Goal: Task Accomplishment & Management: Manage account settings

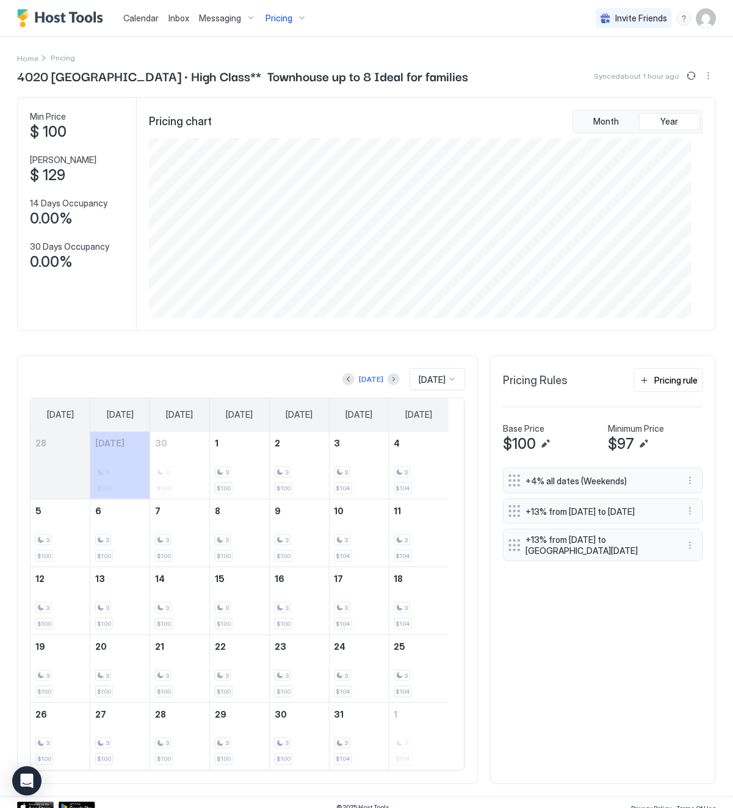
scroll to position [181, 542]
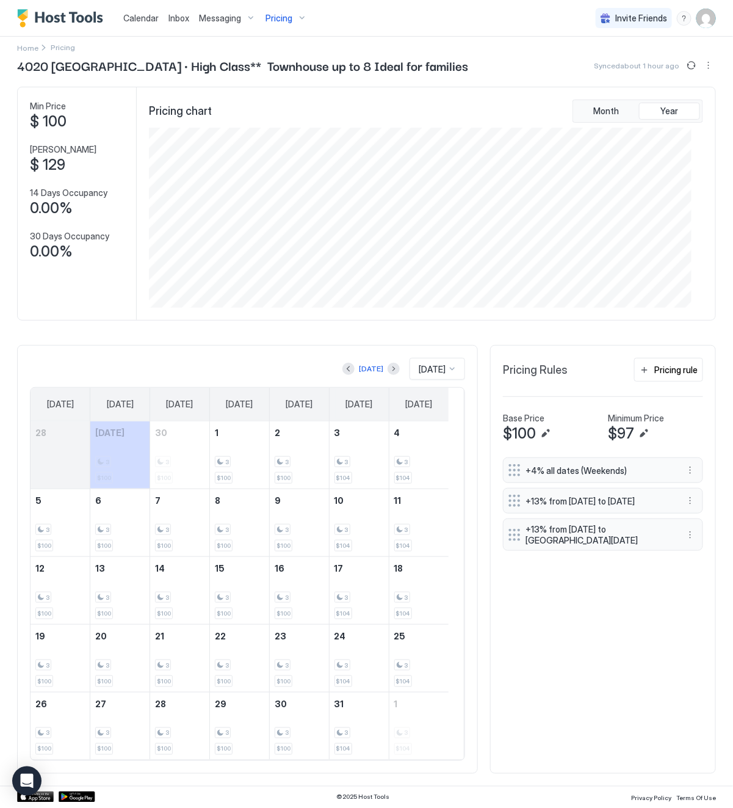
click at [274, 16] on span "Pricing" at bounding box center [279, 18] width 27 height 11
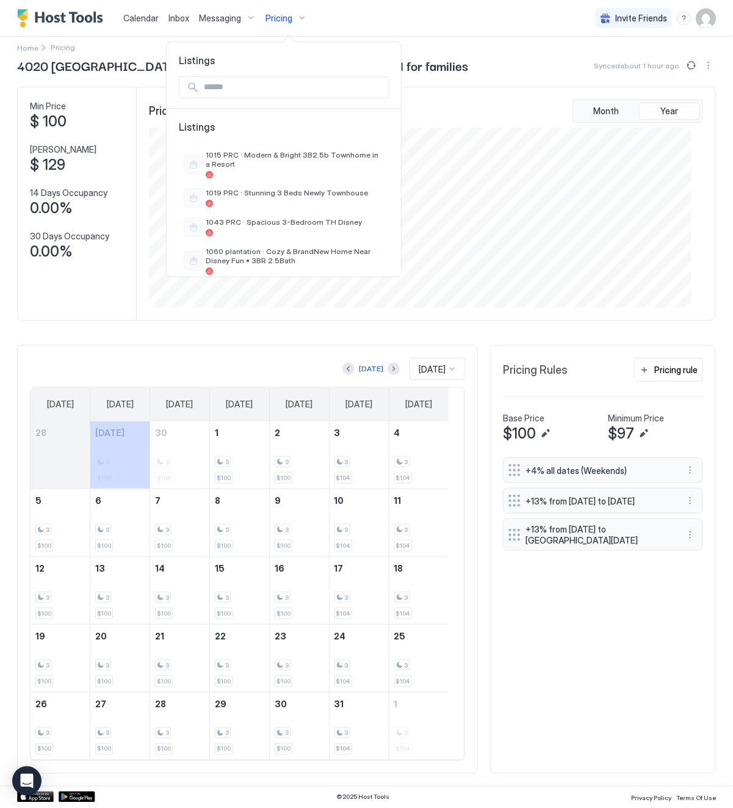
click at [220, 90] on input "Input Field" at bounding box center [293, 87] width 189 height 21
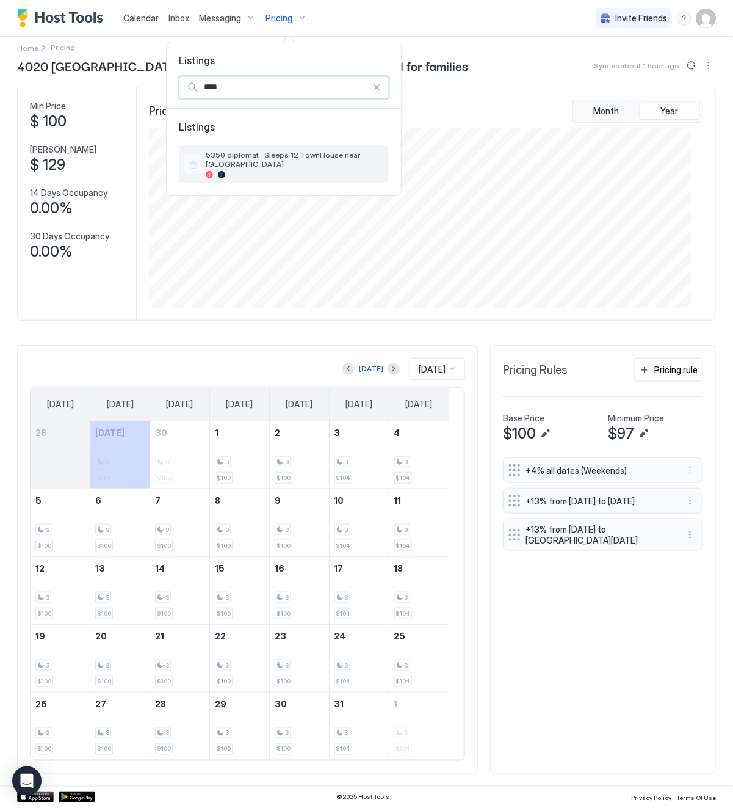
type input "****"
click at [310, 156] on span "5350 diplomat · Sleeps 12 TownHouse near [GEOGRAPHIC_DATA]" at bounding box center [295, 159] width 178 height 18
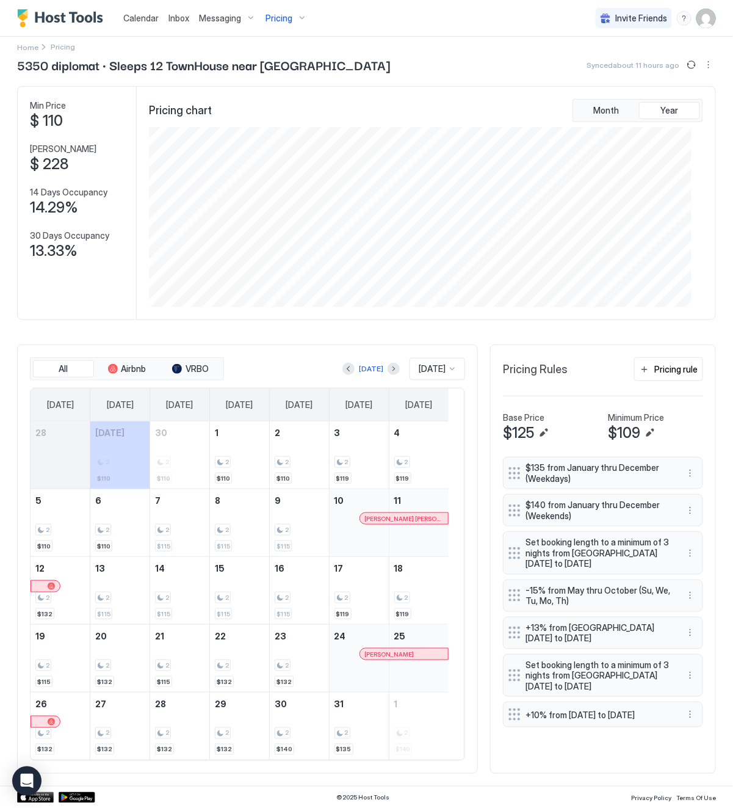
click at [282, 15] on span "Pricing" at bounding box center [279, 18] width 27 height 11
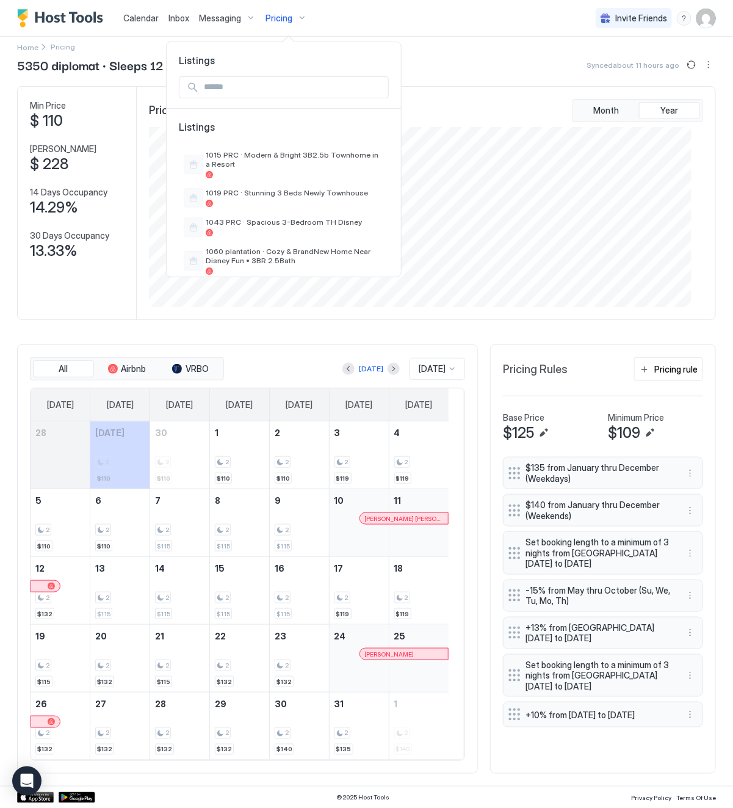
click at [229, 89] on input "Input Field" at bounding box center [293, 87] width 189 height 21
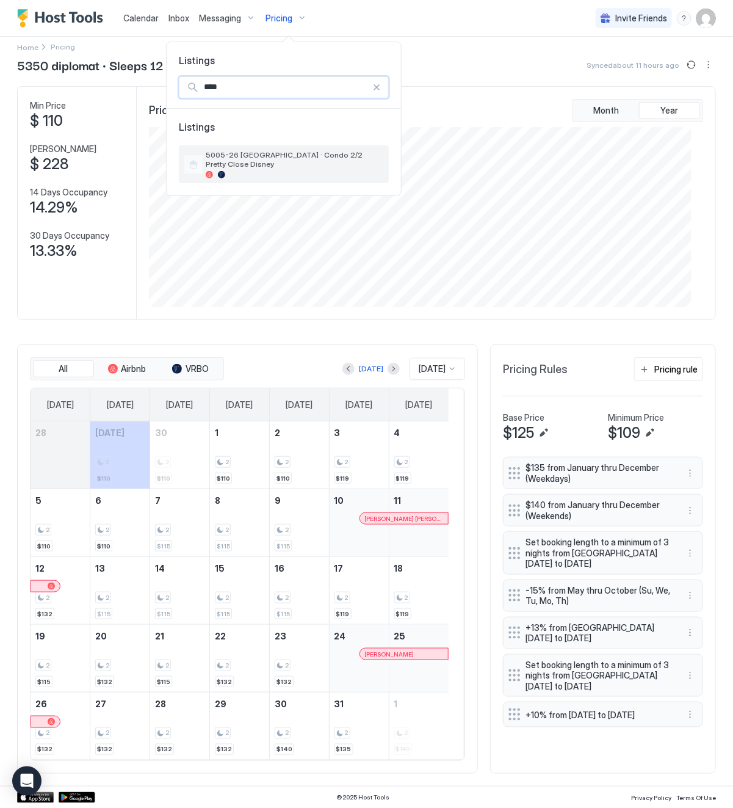
type input "****"
click at [284, 171] on div at bounding box center [295, 174] width 178 height 7
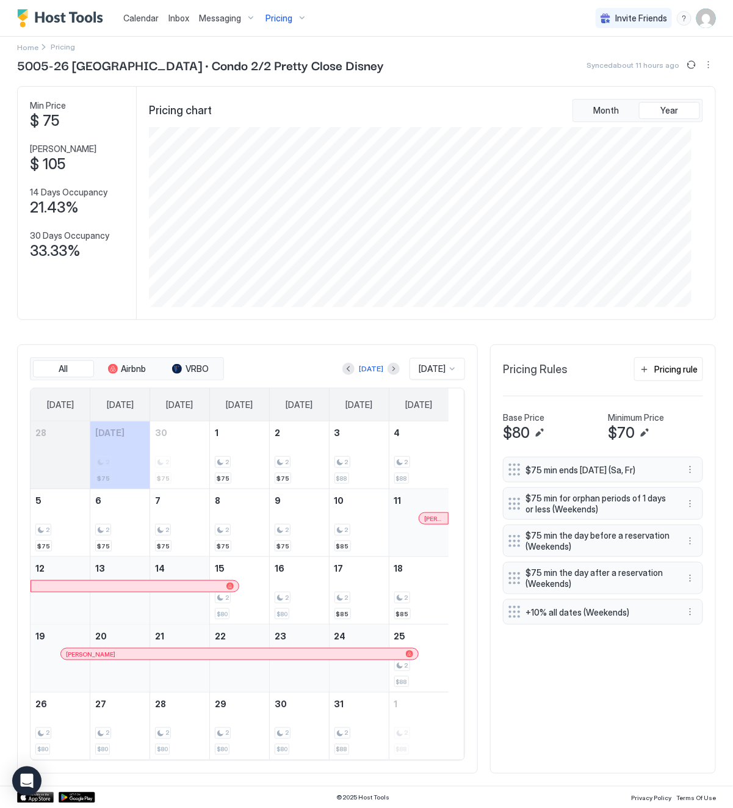
scroll to position [17, 0]
click at [666, 368] on div "Pricing rule" at bounding box center [676, 369] width 43 height 13
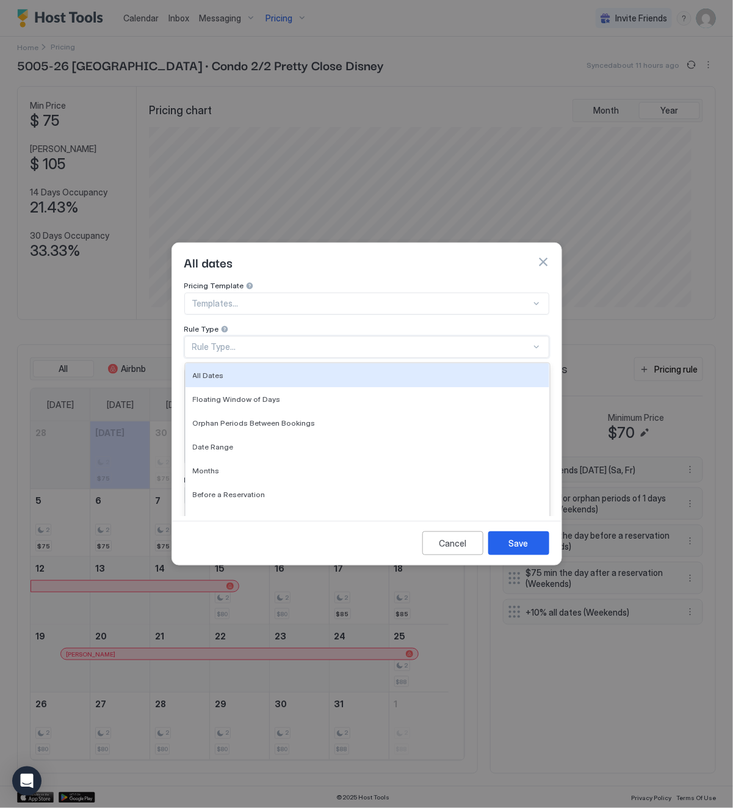
click at [291, 341] on div "Rule Type..." at bounding box center [361, 346] width 339 height 11
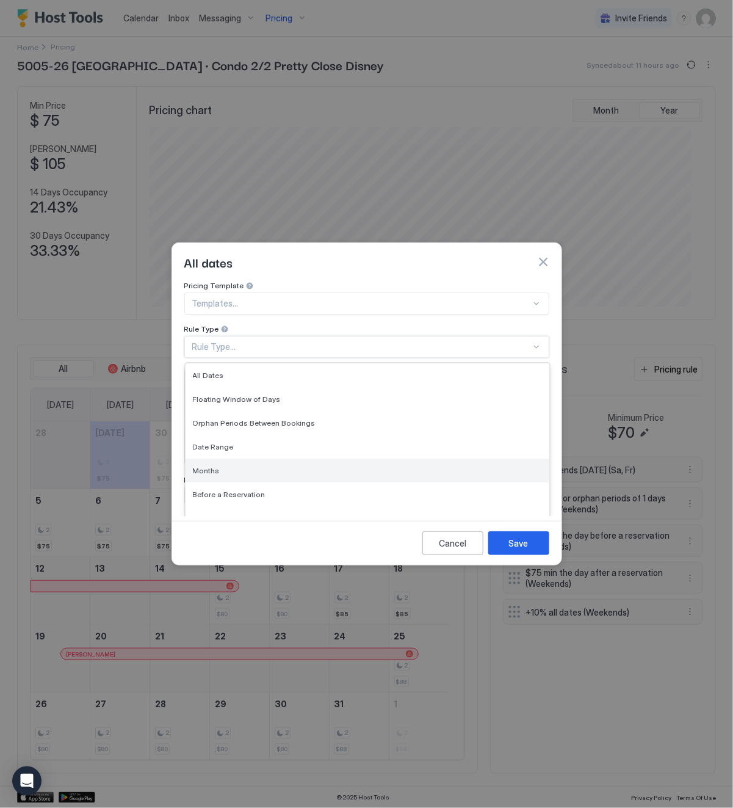
click at [261, 459] on div "Months" at bounding box center [368, 471] width 364 height 24
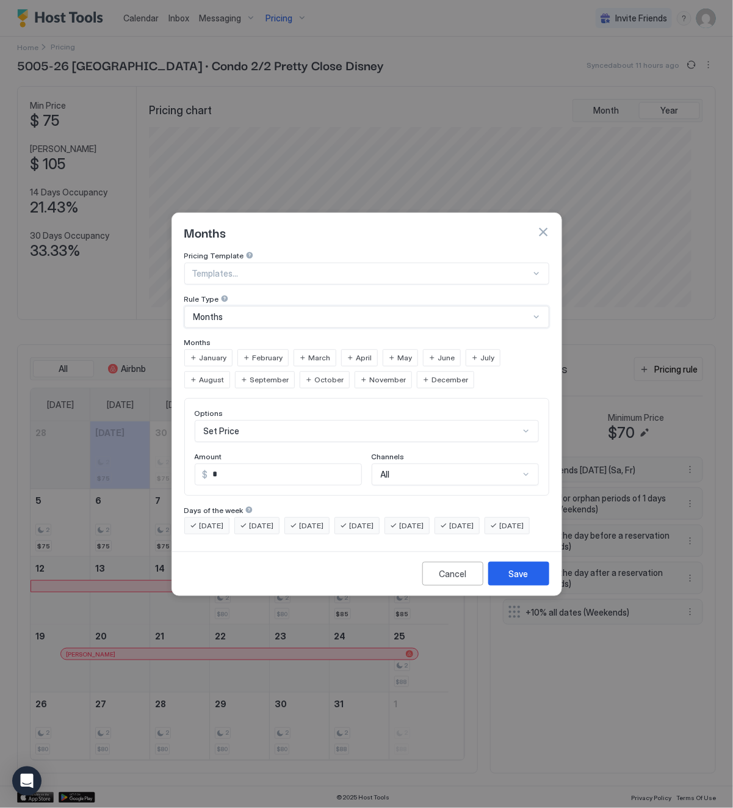
click at [438, 352] on span "June" at bounding box center [446, 357] width 17 height 11
click at [482, 352] on span "July" at bounding box center [488, 357] width 14 height 11
click at [264, 420] on div "Set Price" at bounding box center [367, 431] width 344 height 22
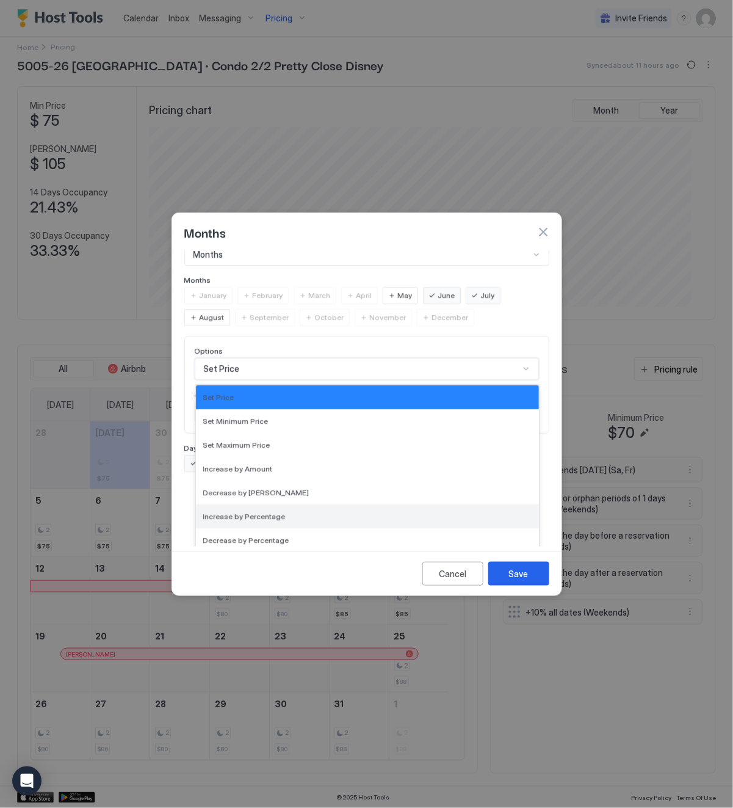
click at [236, 512] on span "Increase by Percentage" at bounding box center [244, 516] width 82 height 9
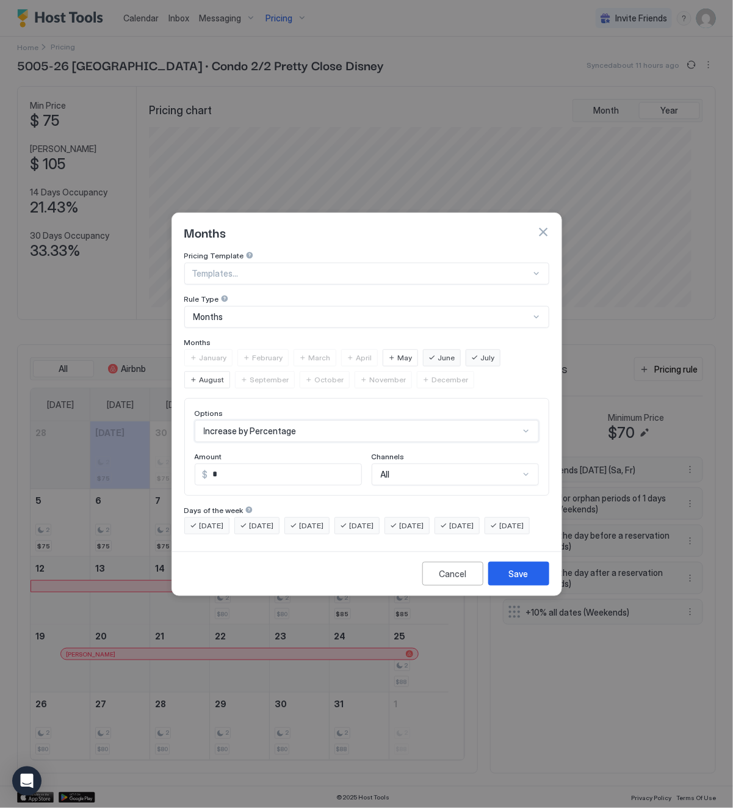
scroll to position [0, 0]
drag, startPoint x: 246, startPoint y: 465, endPoint x: 208, endPoint y: 470, distance: 38.7
click at [208, 470] on div "% *" at bounding box center [278, 474] width 167 height 22
type input "**"
click at [524, 580] on div "Save" at bounding box center [519, 573] width 20 height 13
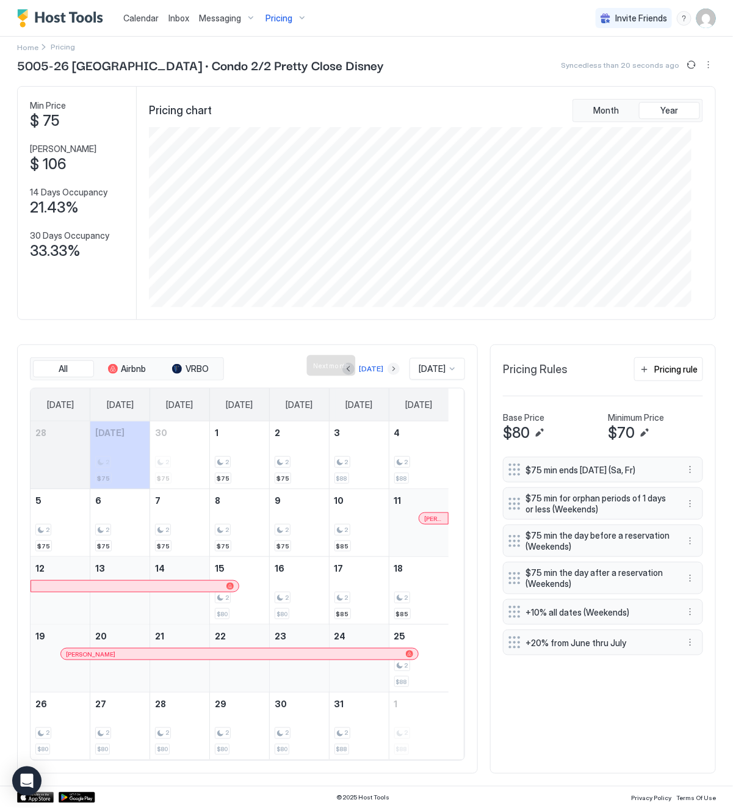
click at [388, 363] on button "Next month" at bounding box center [394, 369] width 12 height 12
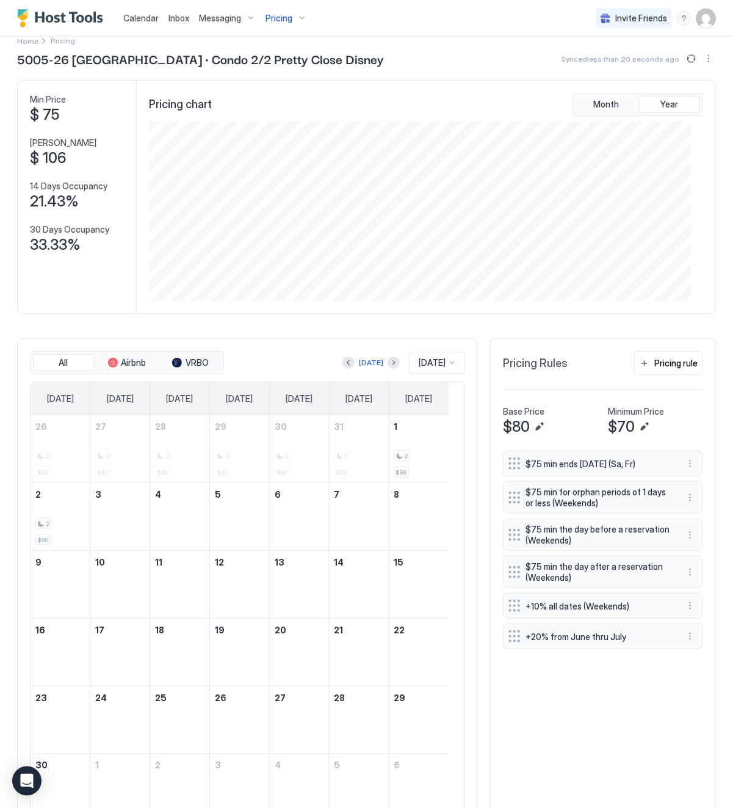
scroll to position [610397, 610034]
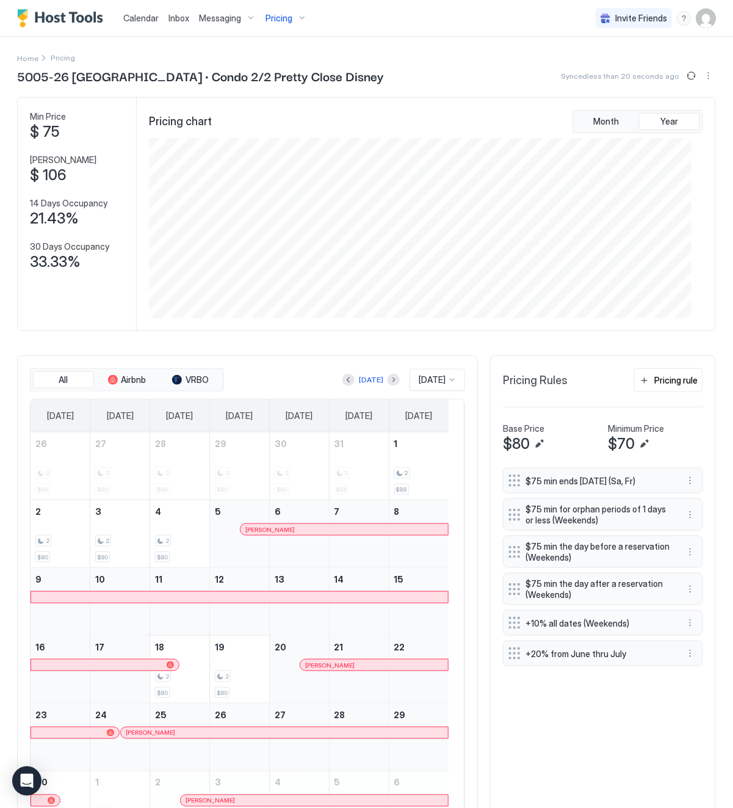
click at [368, 363] on div "All Airbnb VRBO [DATE] [DATE] [DATE] [DATE] [DATE] [DATE] [DATE] [DATE] [DATE] …" at bounding box center [247, 603] width 461 height 497
click at [388, 378] on button "Next month" at bounding box center [394, 380] width 12 height 12
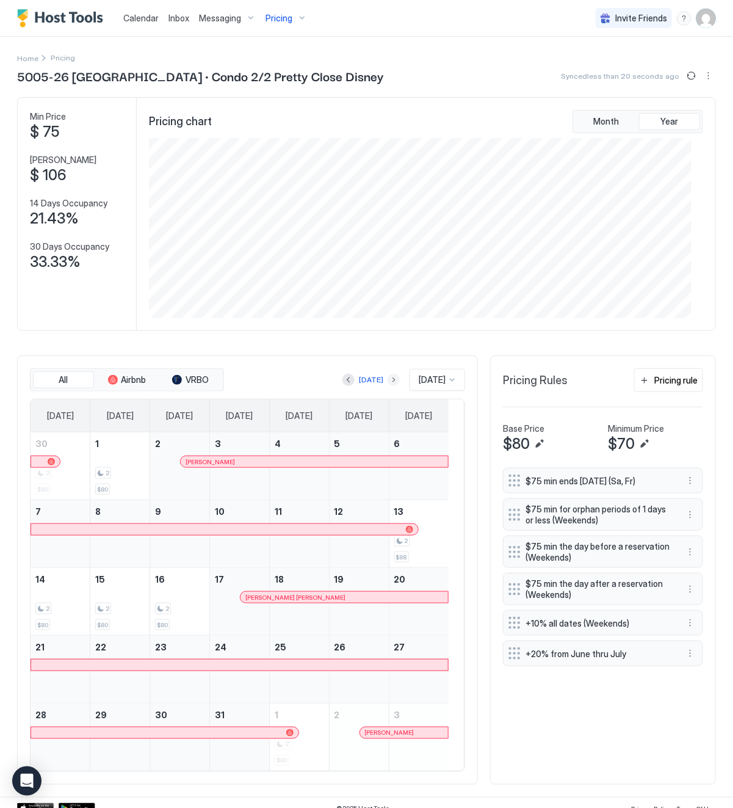
click at [388, 380] on button "Next month" at bounding box center [394, 380] width 12 height 12
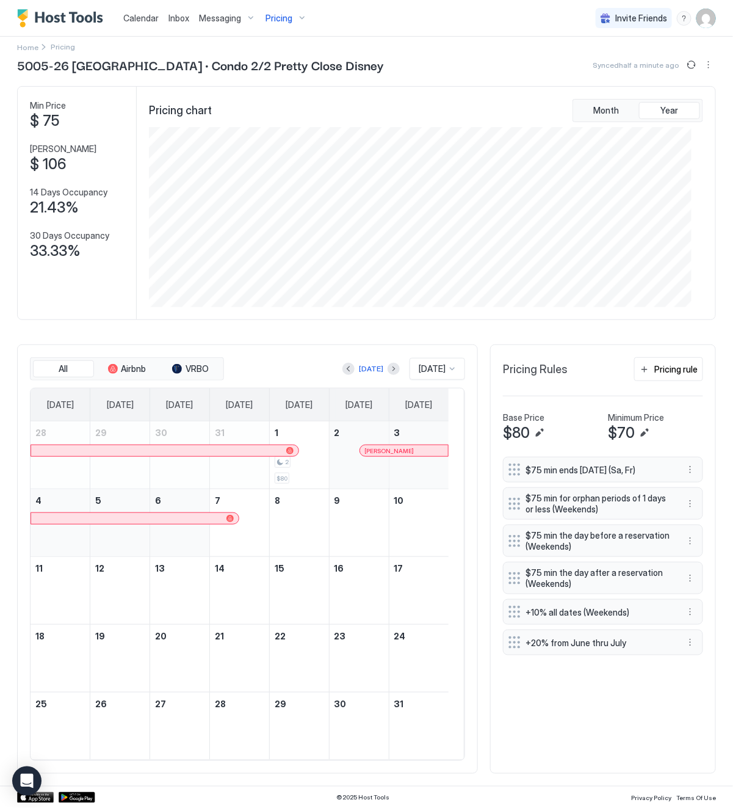
scroll to position [17, 0]
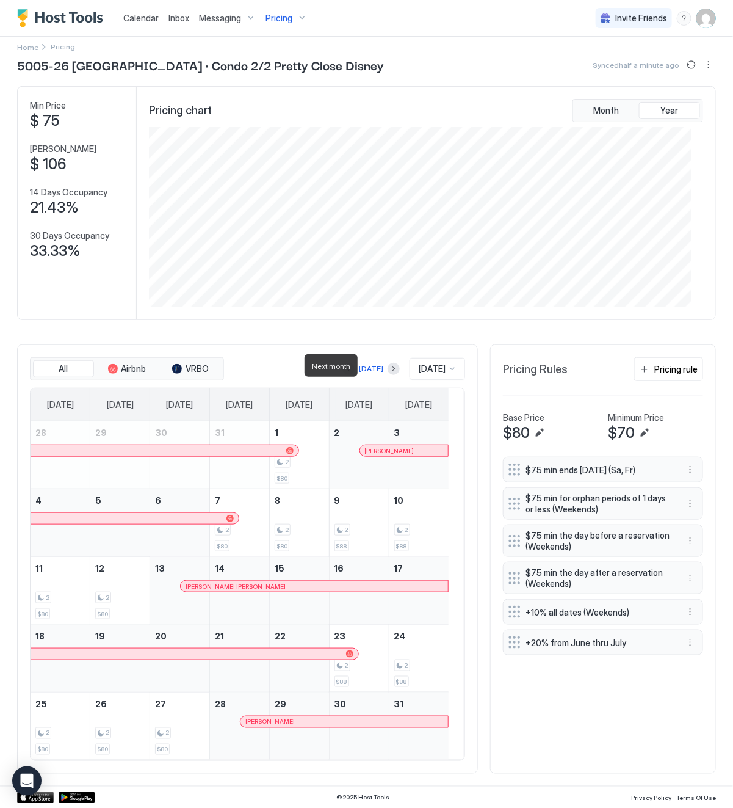
click at [388, 371] on div at bounding box center [394, 369] width 12 height 12
click at [388, 368] on button "Next month" at bounding box center [394, 369] width 12 height 12
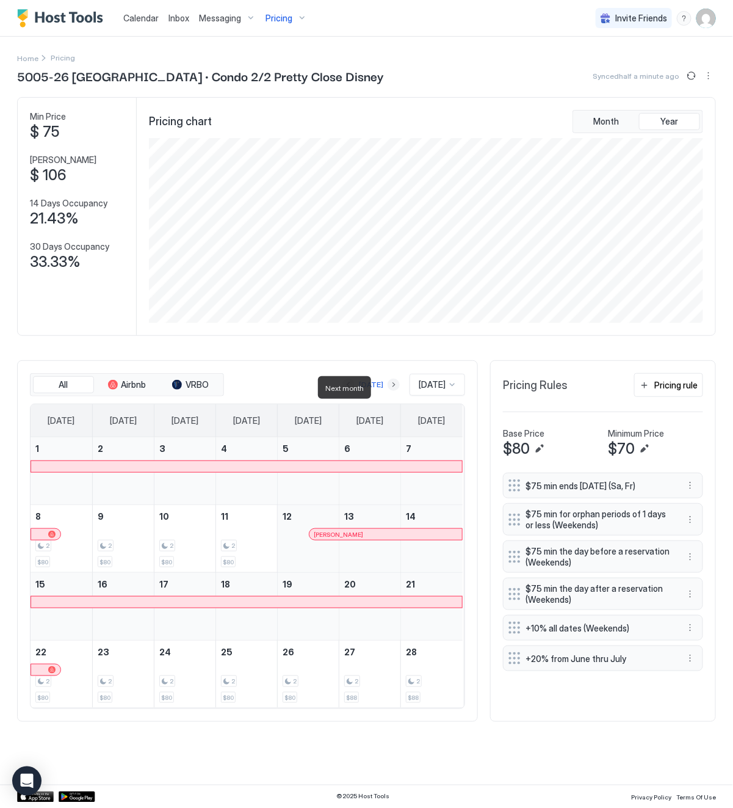
click at [388, 386] on button "Next month" at bounding box center [394, 385] width 12 height 12
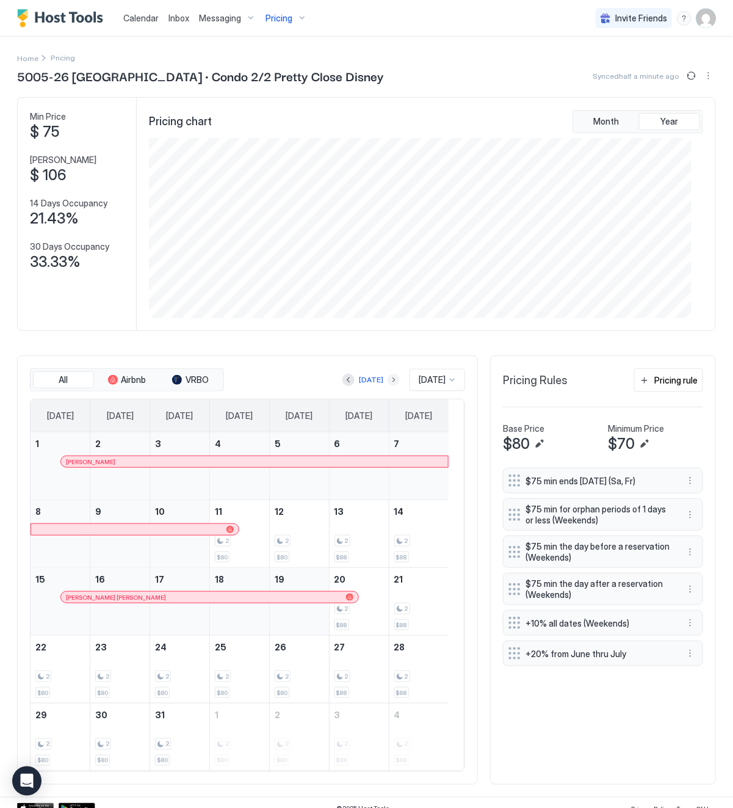
click at [388, 385] on button "Next month" at bounding box center [394, 380] width 12 height 12
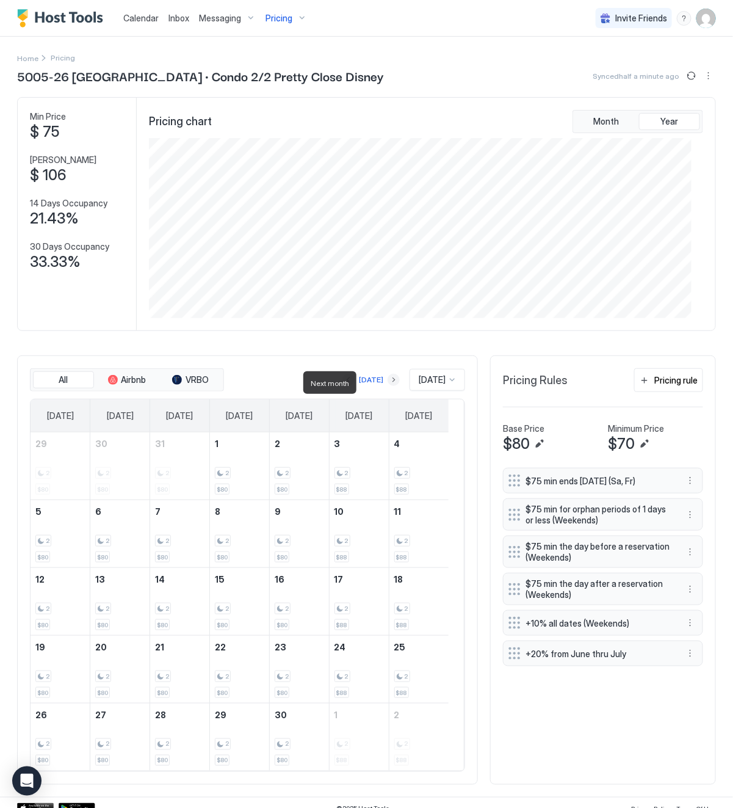
click at [388, 385] on button "Next month" at bounding box center [394, 380] width 12 height 12
click at [277, 16] on span "Pricing" at bounding box center [279, 18] width 27 height 11
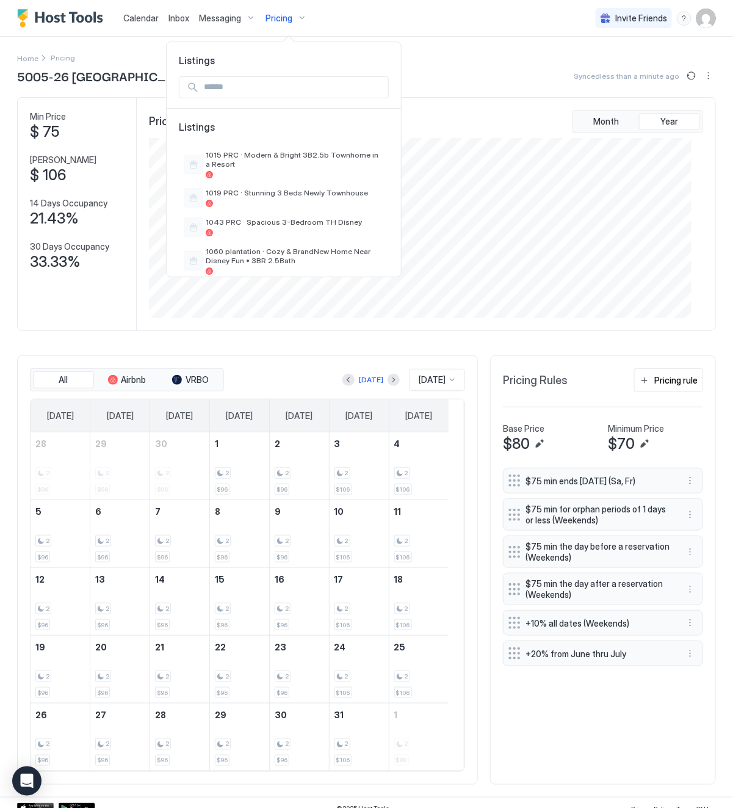
click at [256, 81] on input "Input Field" at bounding box center [293, 87] width 189 height 21
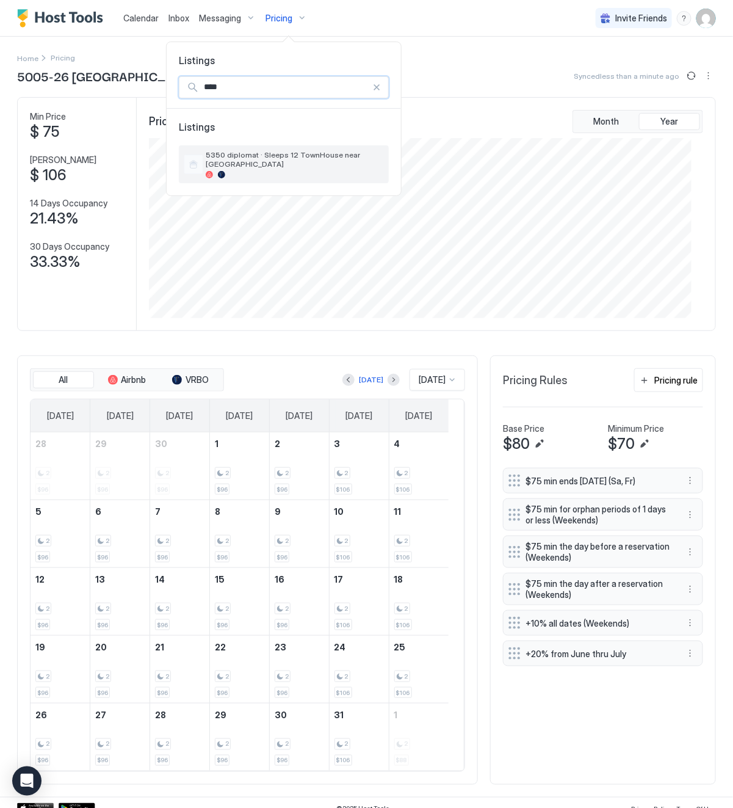
type input "****"
click at [255, 156] on span "5350 diplomat · Sleeps 12 TownHouse near [GEOGRAPHIC_DATA]" at bounding box center [295, 159] width 178 height 18
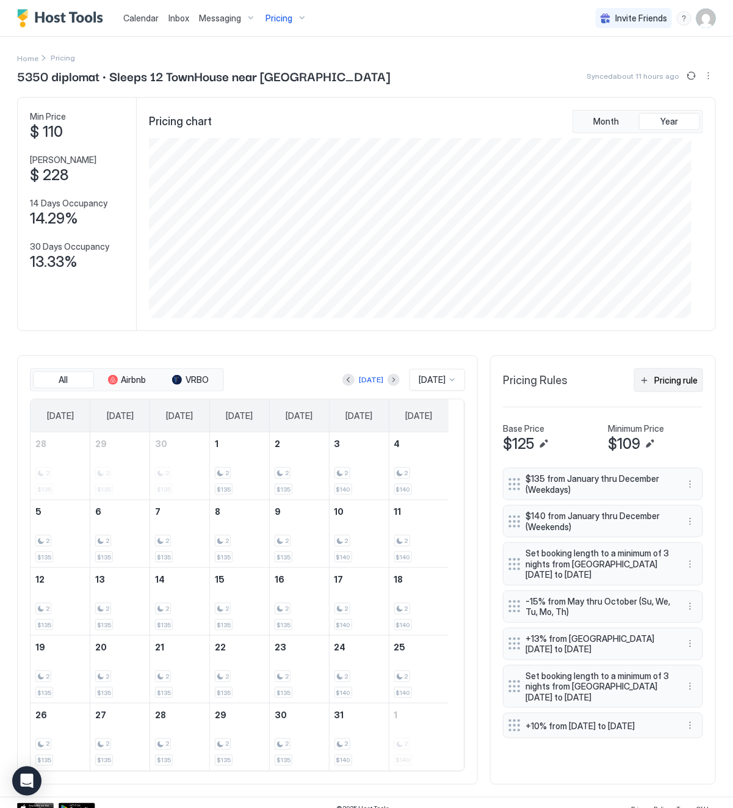
click at [656, 382] on div "Pricing rule" at bounding box center [676, 380] width 43 height 13
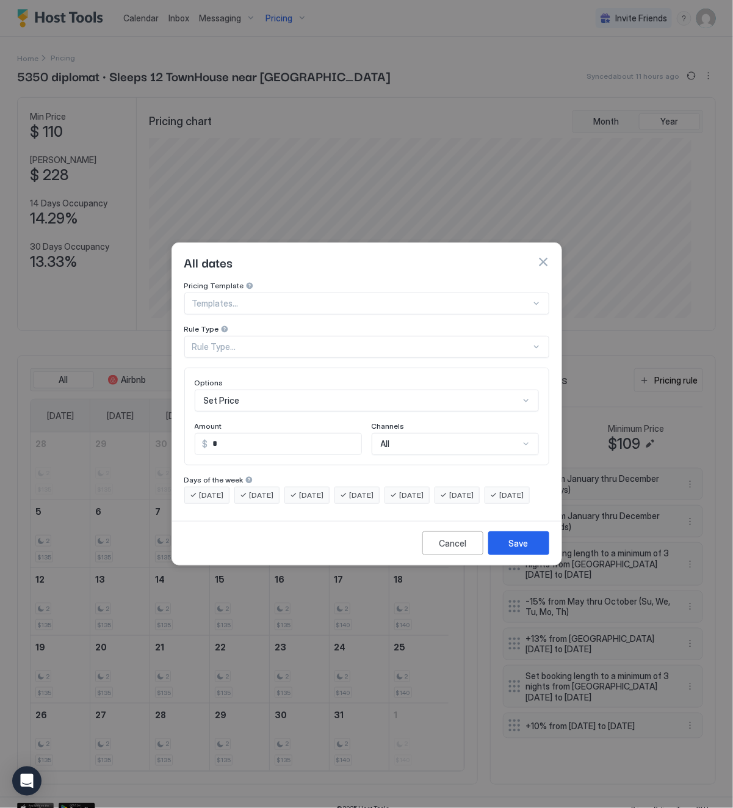
click at [231, 341] on div "Rule Type..." at bounding box center [361, 346] width 339 height 11
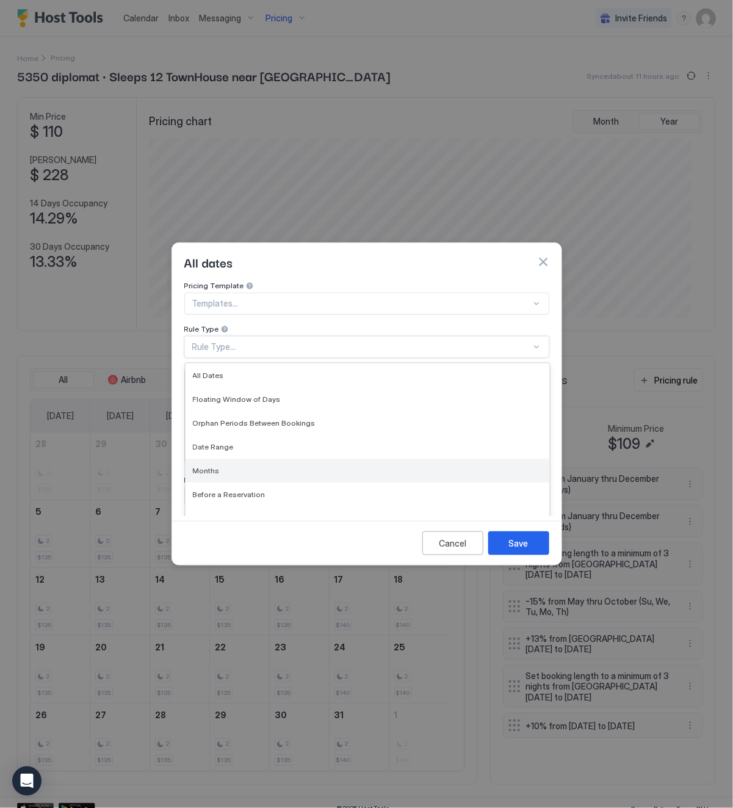
click at [233, 466] on div "Months" at bounding box center [367, 470] width 349 height 9
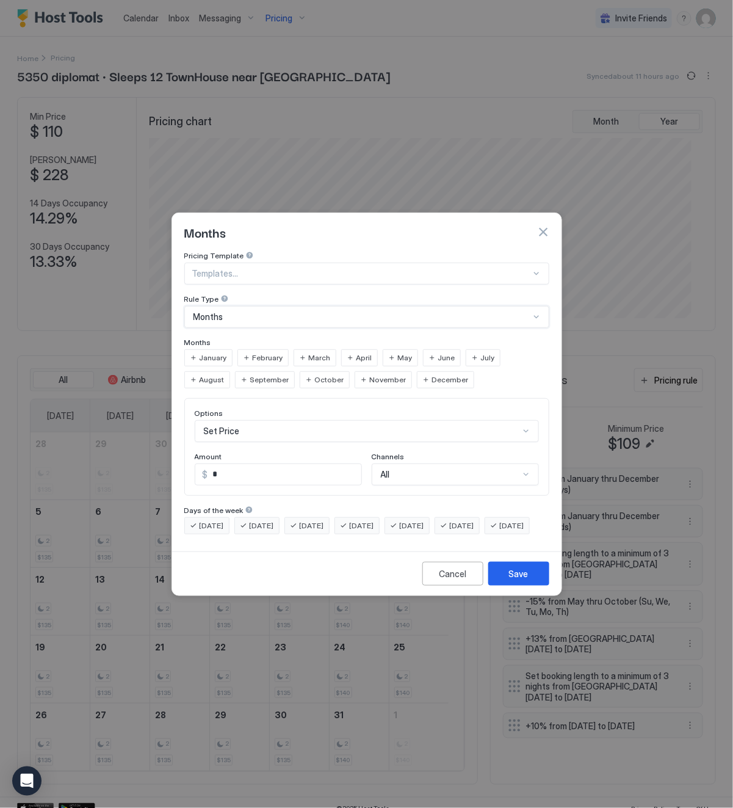
click at [449, 352] on span "June" at bounding box center [446, 357] width 17 height 11
click at [482, 352] on span "July" at bounding box center [488, 357] width 14 height 11
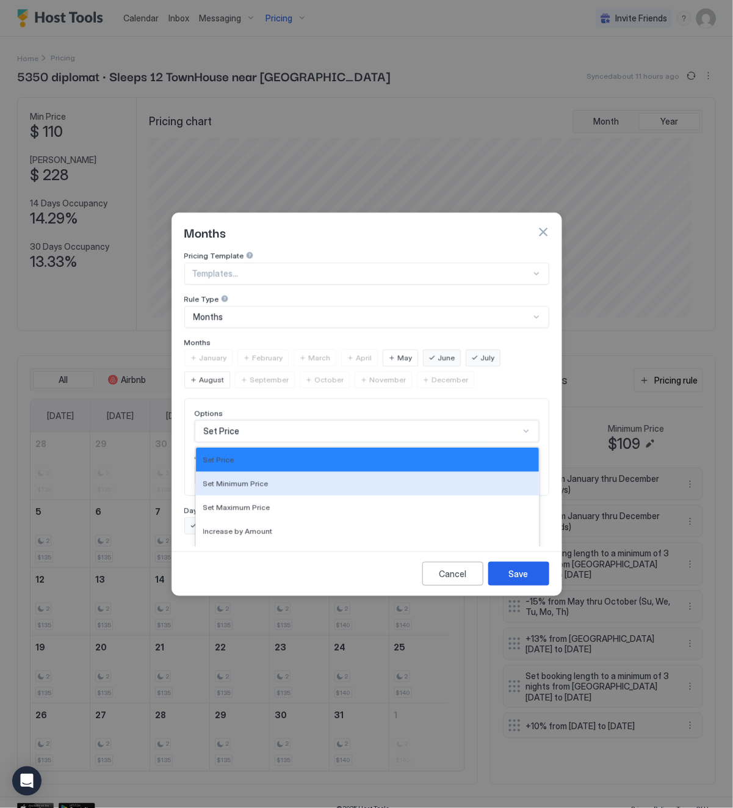
click at [283, 420] on div "17 results available. Use Up and Down to choose options, press Enter to select …" at bounding box center [367, 431] width 344 height 22
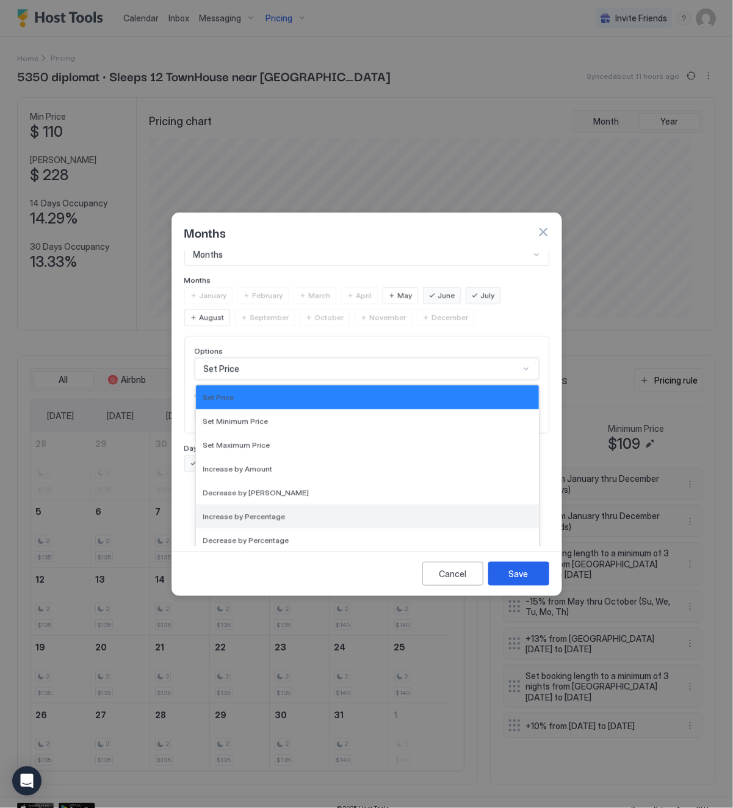
click at [294, 512] on div "Increase by Percentage" at bounding box center [367, 516] width 328 height 9
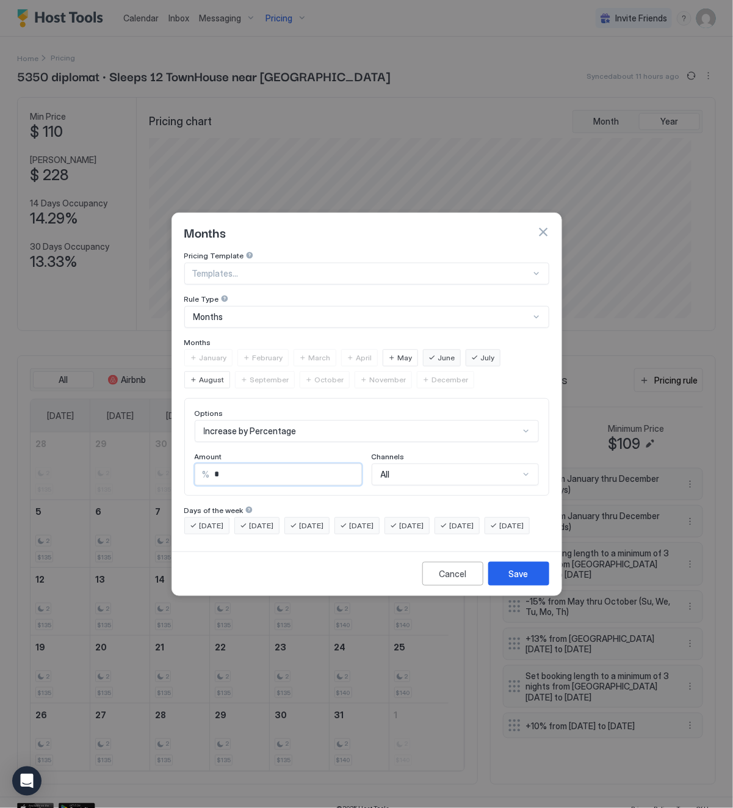
drag, startPoint x: 267, startPoint y: 465, endPoint x: 198, endPoint y: 468, distance: 69.6
click at [198, 468] on div "% *" at bounding box center [278, 474] width 167 height 22
type input "**"
click at [513, 580] on div "Save" at bounding box center [519, 573] width 20 height 13
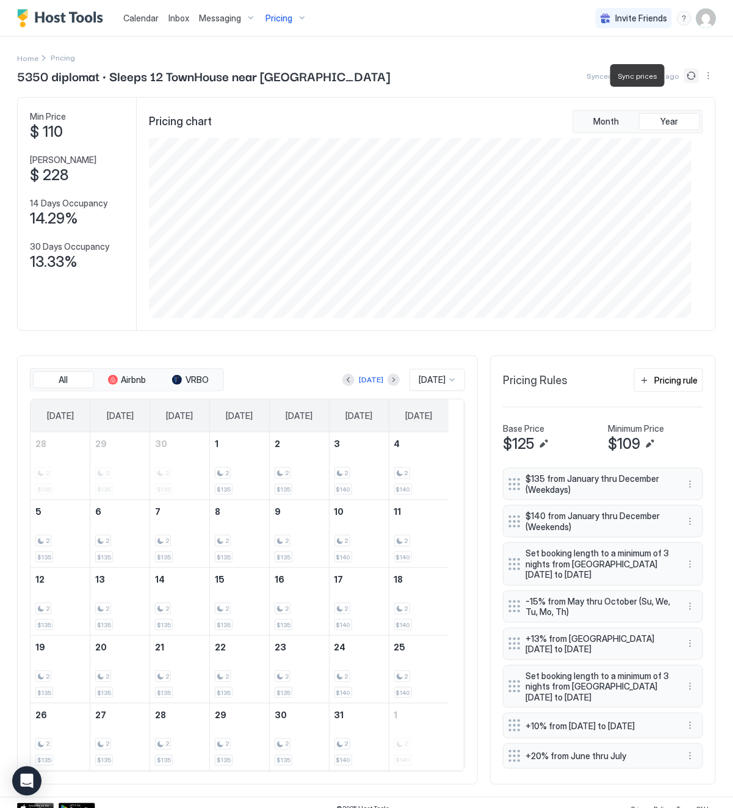
click at [684, 76] on button "Sync prices" at bounding box center [691, 75] width 15 height 15
click at [275, 19] on span "Pricing" at bounding box center [279, 18] width 27 height 11
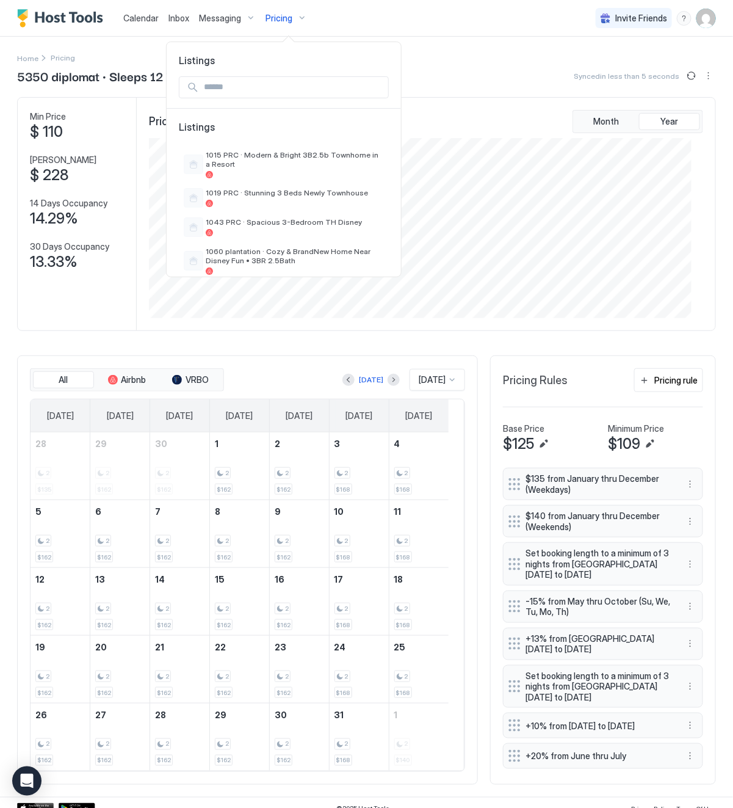
click at [255, 87] on input "Input Field" at bounding box center [293, 87] width 189 height 21
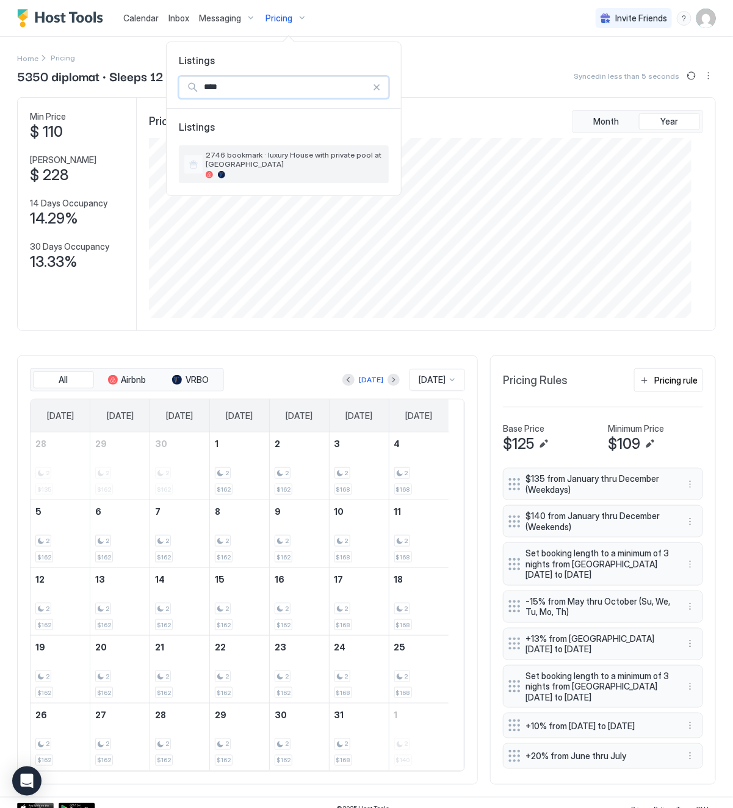
type input "****"
click at [266, 162] on span "2746 bookmark · luxury House with private pool at [GEOGRAPHIC_DATA]" at bounding box center [295, 159] width 178 height 18
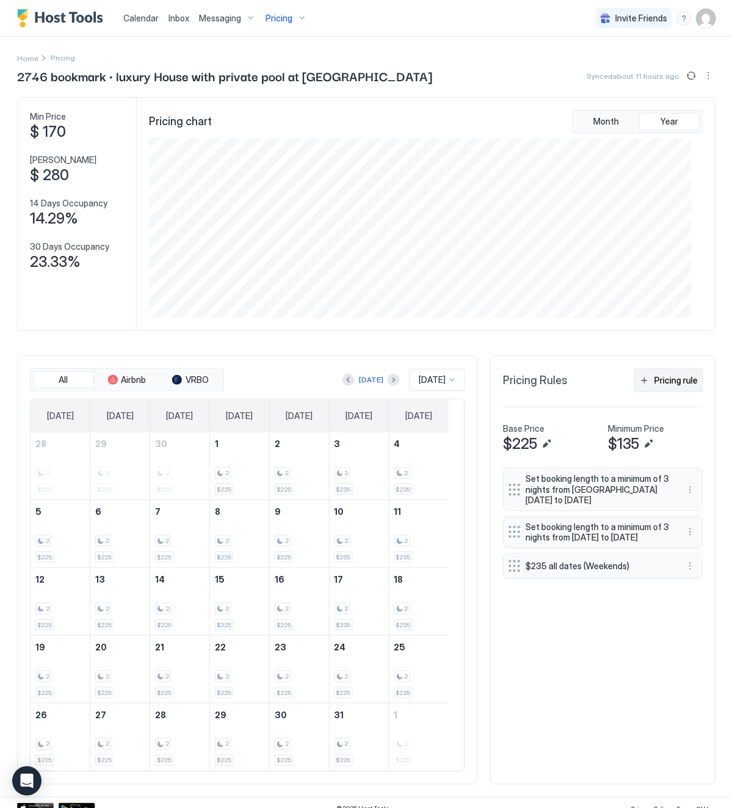
click at [655, 379] on div "Pricing rule" at bounding box center [676, 380] width 43 height 13
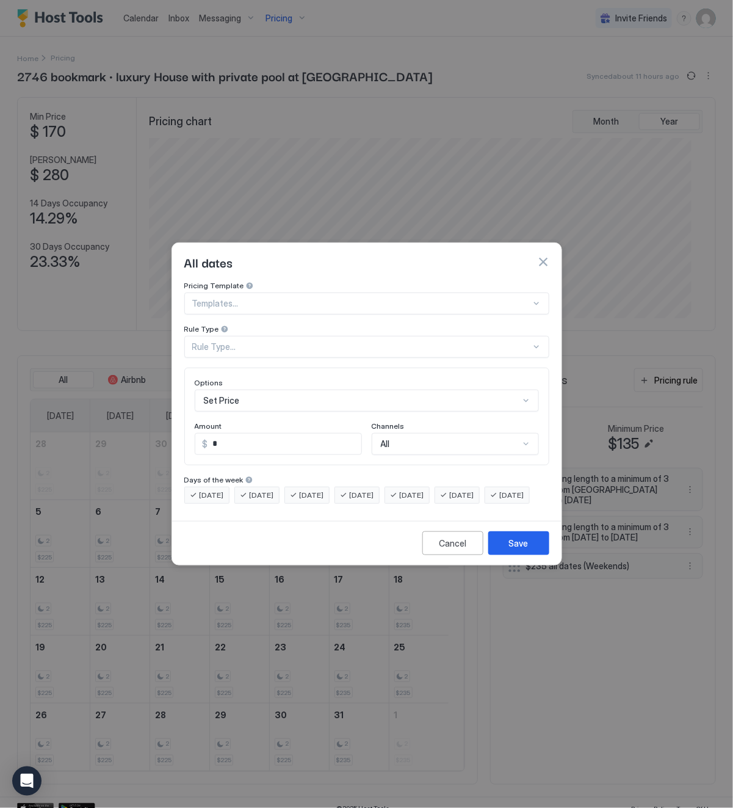
click at [278, 341] on div "Rule Type..." at bounding box center [361, 346] width 339 height 11
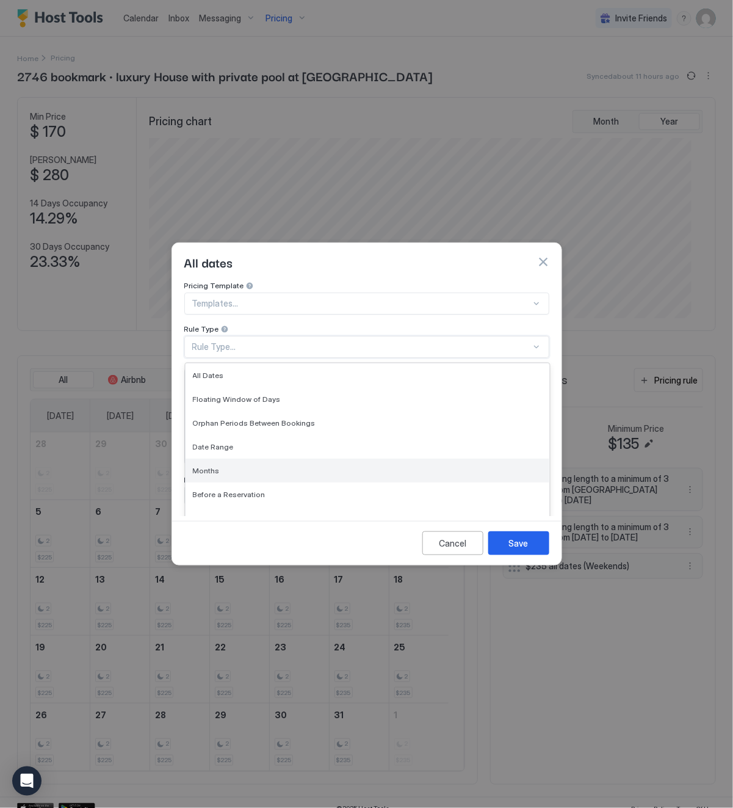
drag, startPoint x: 256, startPoint y: 451, endPoint x: 255, endPoint y: 443, distance: 8.0
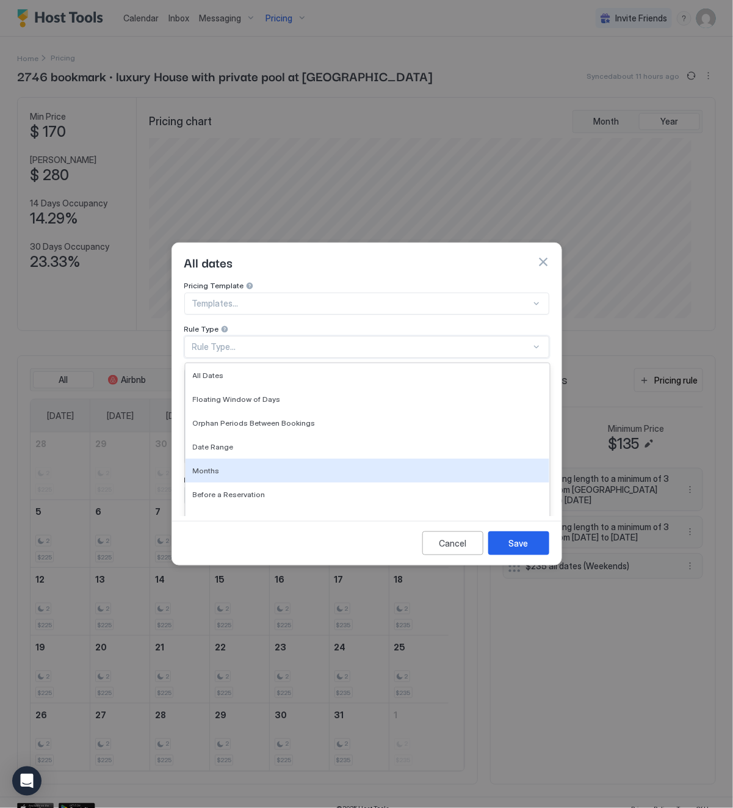
click at [256, 459] on div "Months" at bounding box center [368, 471] width 364 height 24
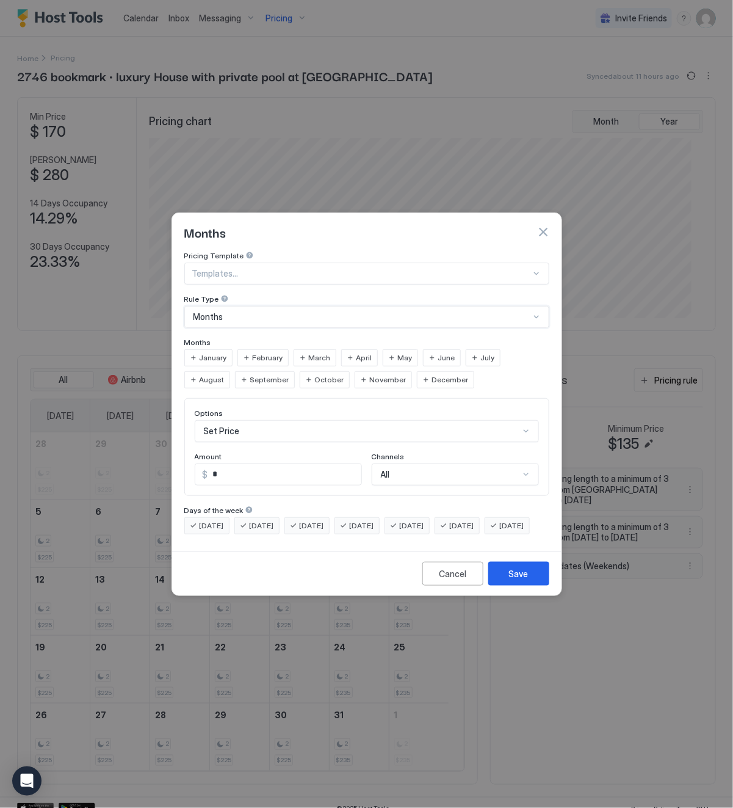
click at [440, 352] on span "June" at bounding box center [446, 357] width 17 height 11
click at [482, 352] on span "July" at bounding box center [488, 357] width 14 height 11
click at [487, 352] on span "July" at bounding box center [488, 357] width 14 height 11
click at [270, 424] on div "Set Price" at bounding box center [367, 431] width 344 height 22
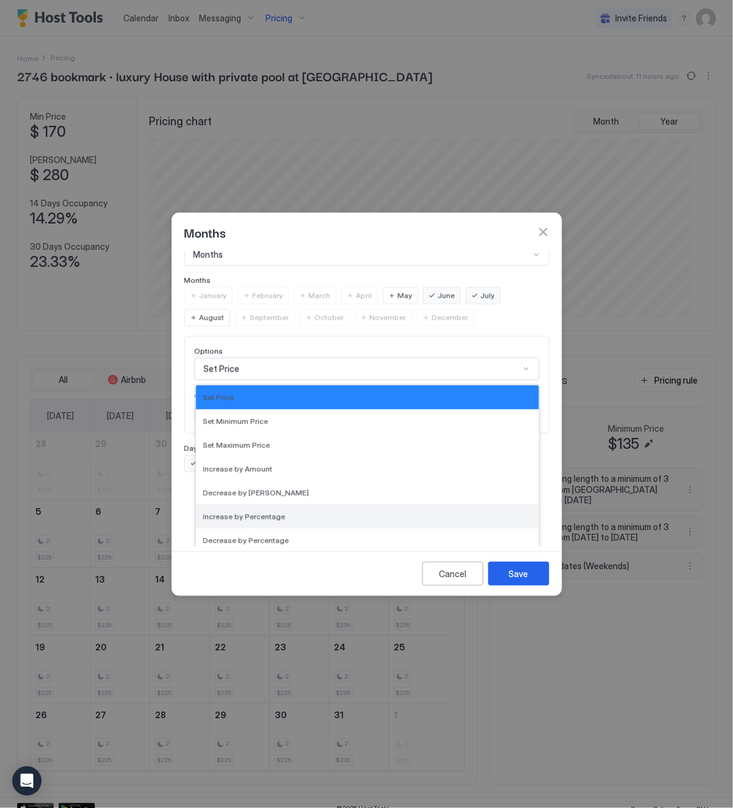
click at [294, 512] on div "Increase by Percentage" at bounding box center [367, 516] width 328 height 9
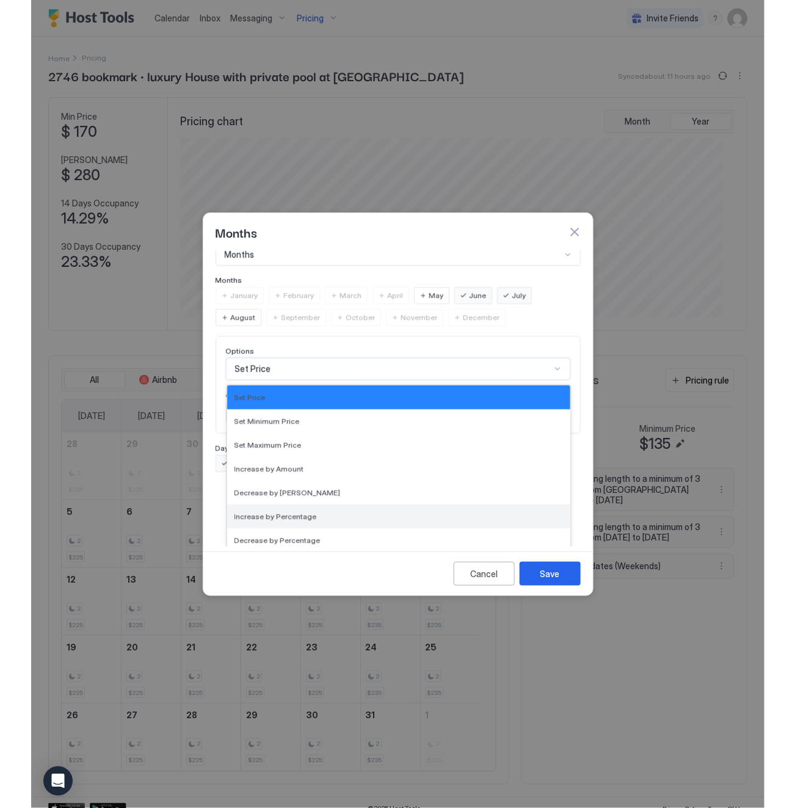
scroll to position [0, 0]
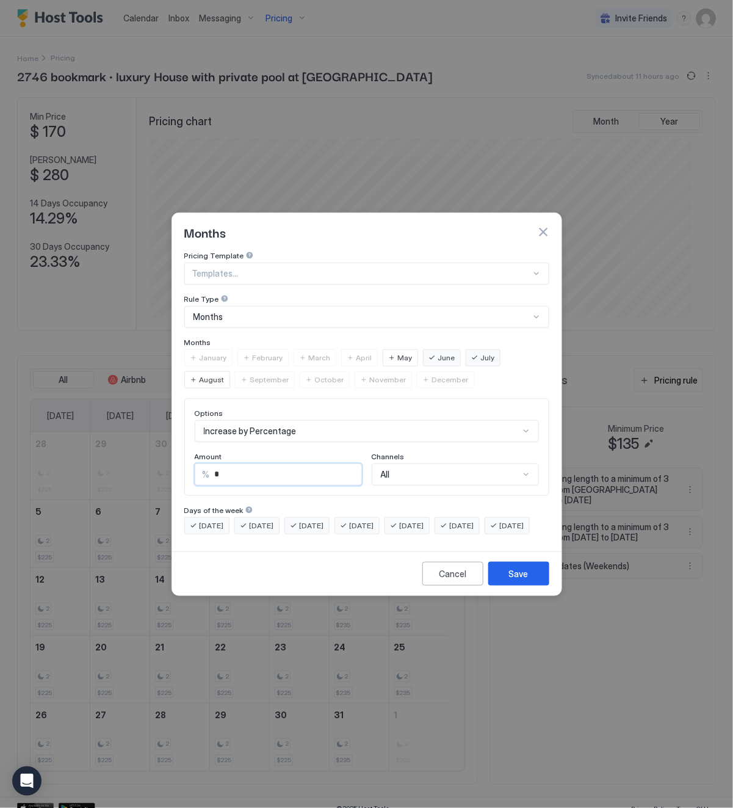
drag, startPoint x: 240, startPoint y: 453, endPoint x: 200, endPoint y: 457, distance: 40.5
click at [200, 463] on div "% *" at bounding box center [278, 474] width 167 height 22
type input "**"
click at [515, 580] on div "Save" at bounding box center [519, 573] width 20 height 13
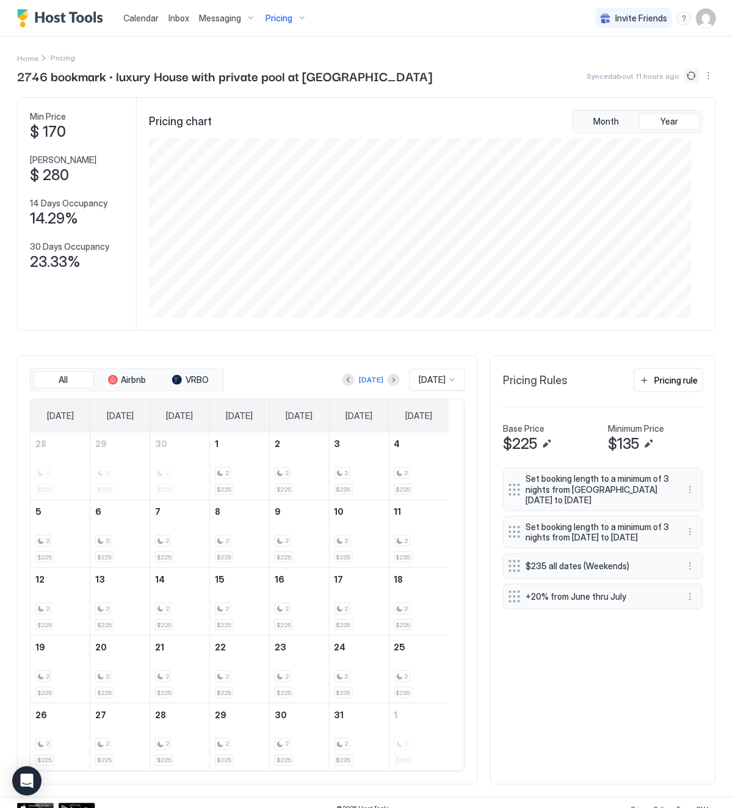
click at [684, 74] on button "Sync prices" at bounding box center [691, 75] width 15 height 15
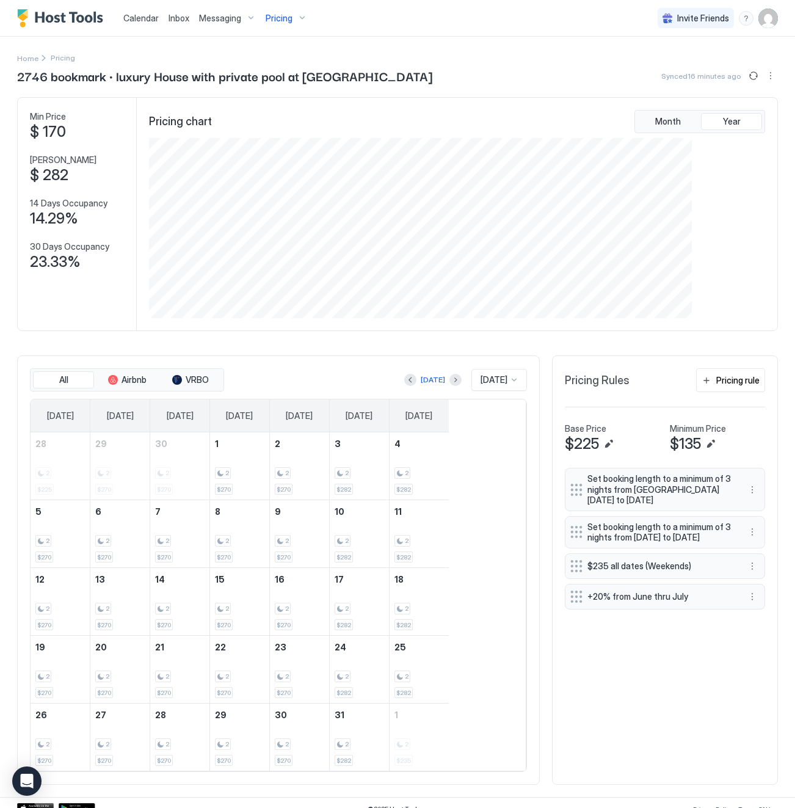
scroll to position [201, 603]
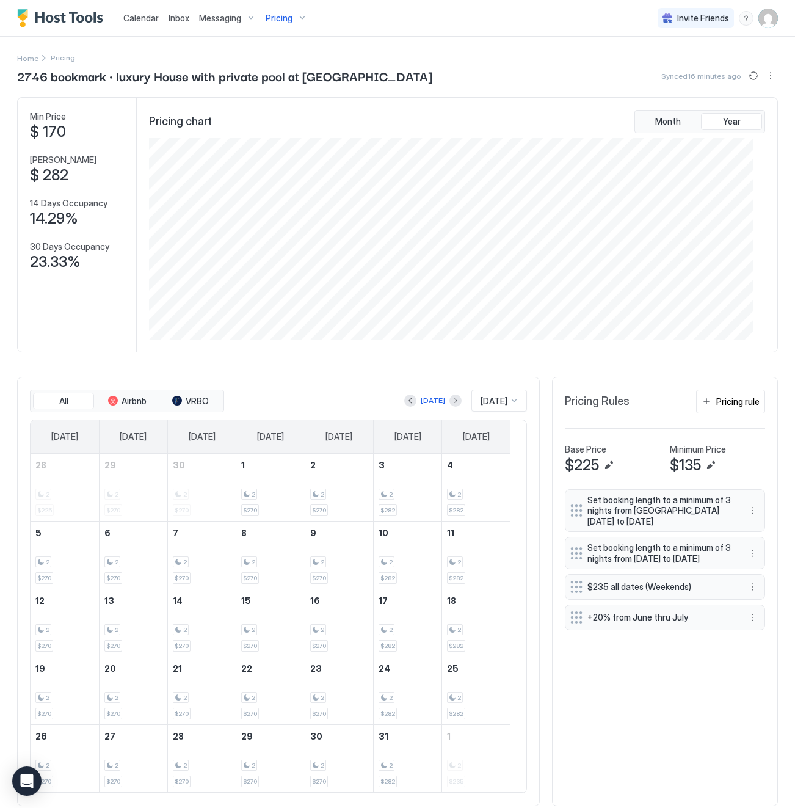
click at [277, 18] on span "Pricing" at bounding box center [279, 18] width 27 height 11
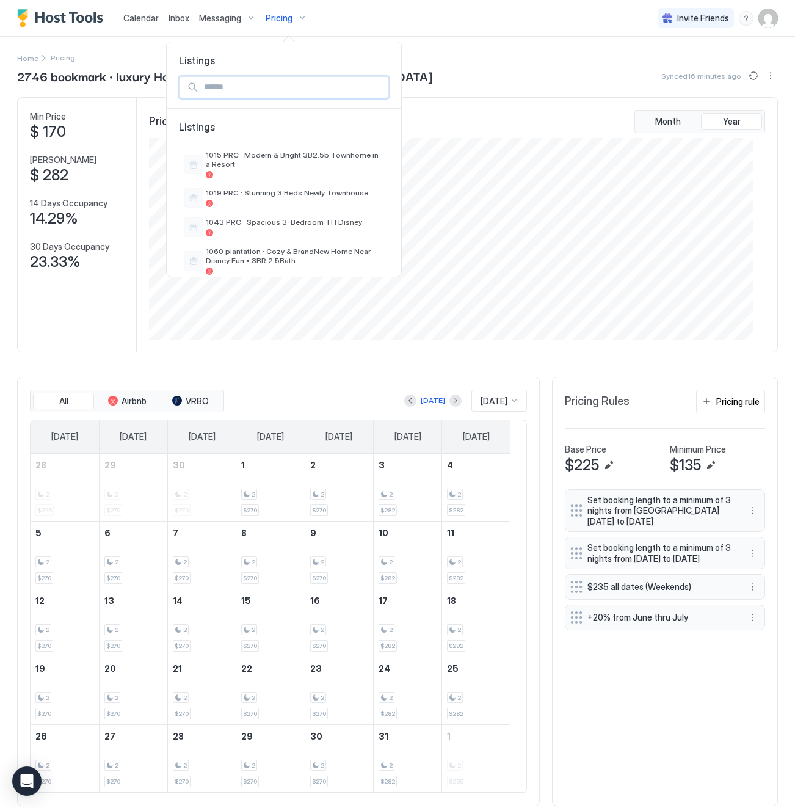
click at [255, 84] on input "Input Field" at bounding box center [293, 87] width 189 height 21
type input "****"
click at [306, 255] on span "5154/3 parte 2 · Bunk Bed in Sky Home" at bounding box center [295, 259] width 178 height 9
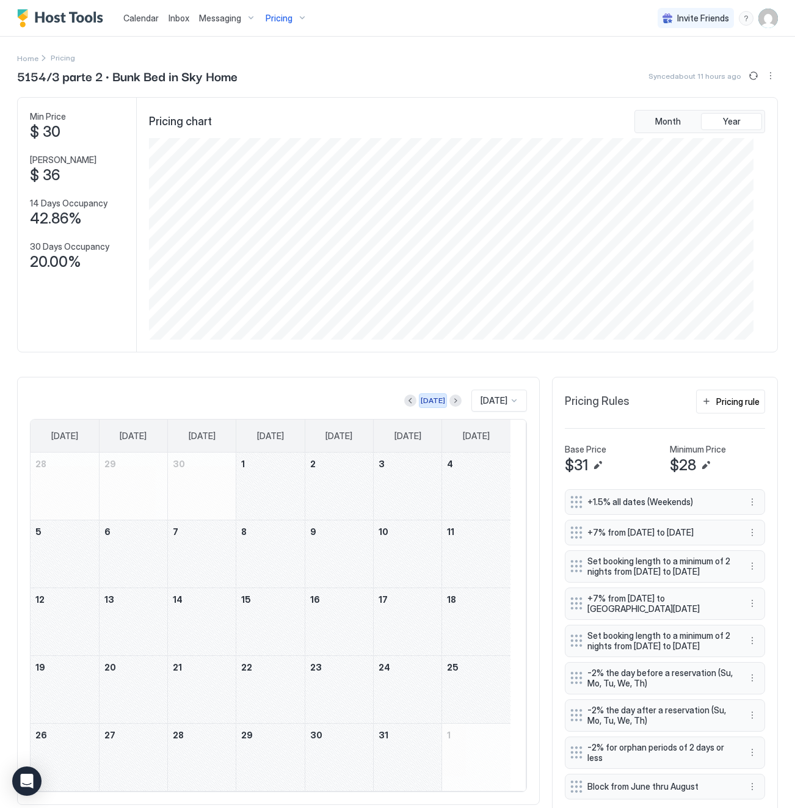
click at [421, 405] on div "[DATE]" at bounding box center [433, 400] width 24 height 11
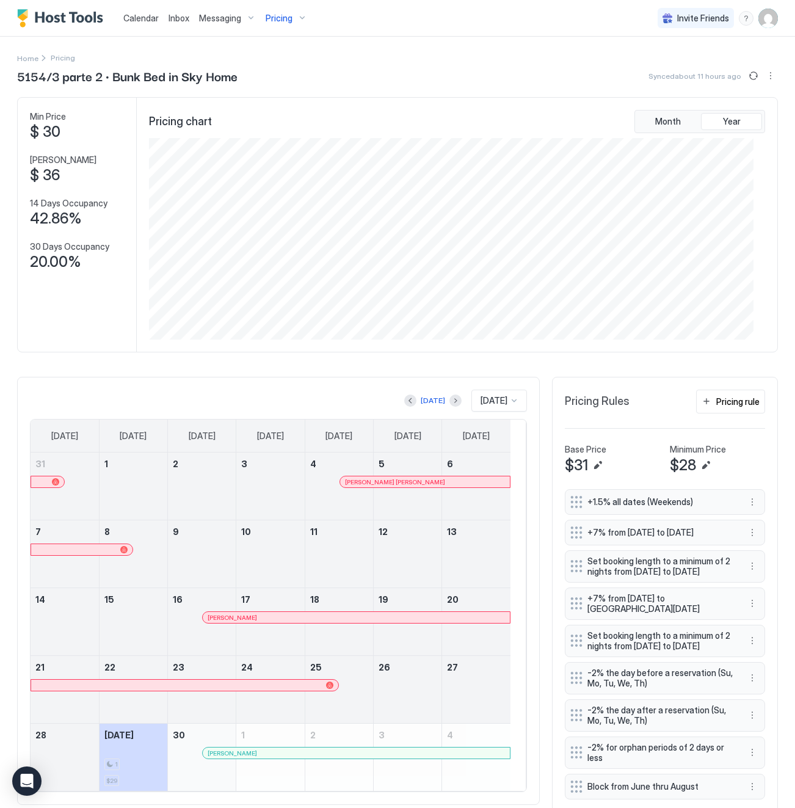
scroll to position [74, 0]
